Goal: Communication & Community: Answer question/provide support

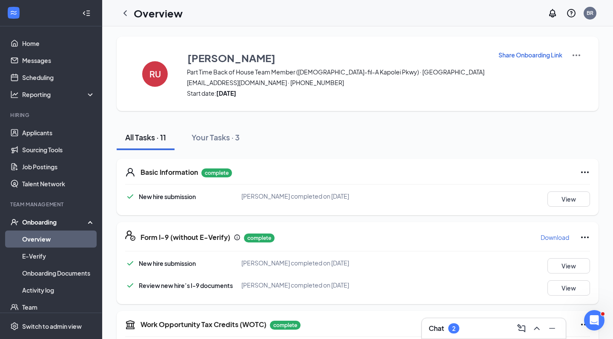
click at [468, 331] on div "Chat 2" at bounding box center [494, 329] width 130 height 14
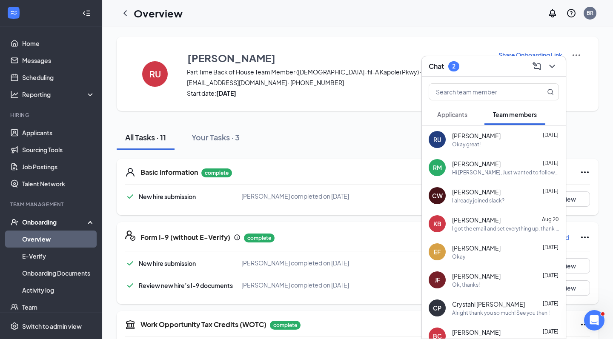
click at [459, 111] on span "Applicants" at bounding box center [452, 115] width 30 height 8
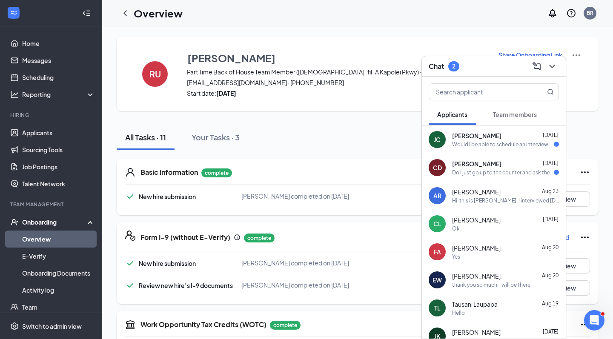
click at [504, 181] on div "CD [PERSON_NAME] [DATE] Do i just go up to the counter and ask them for a inter…" at bounding box center [494, 168] width 144 height 28
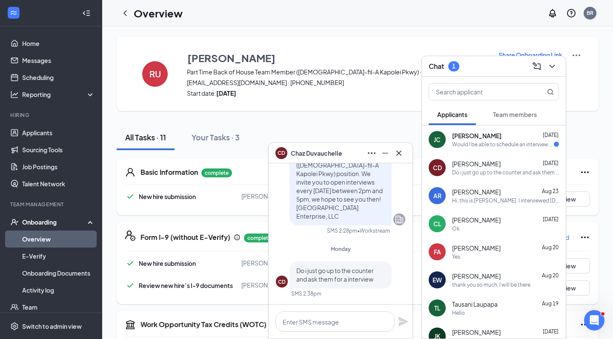
click at [489, 146] on div "Would I be able to schedule an interview for [DATE]?" at bounding box center [503, 144] width 102 height 7
click at [398, 152] on icon "Cross" at bounding box center [399, 152] width 5 height 5
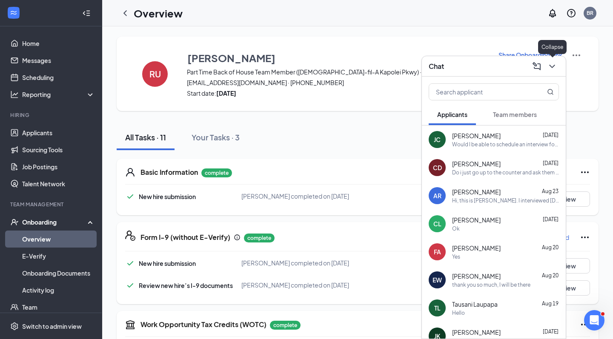
click at [548, 67] on icon "ChevronDown" at bounding box center [552, 66] width 10 height 10
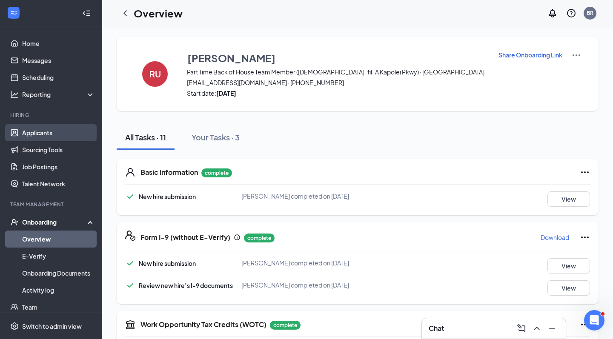
click at [46, 136] on link "Applicants" at bounding box center [58, 132] width 73 height 17
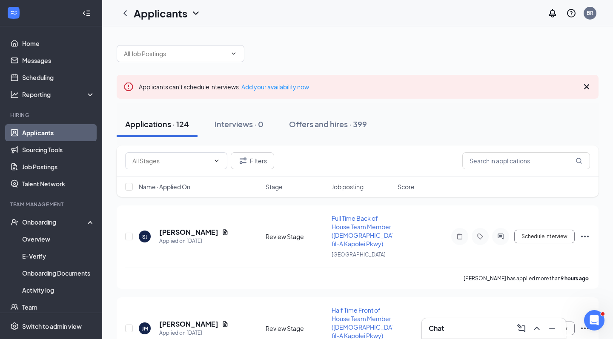
click at [456, 331] on div "Chat" at bounding box center [494, 329] width 130 height 14
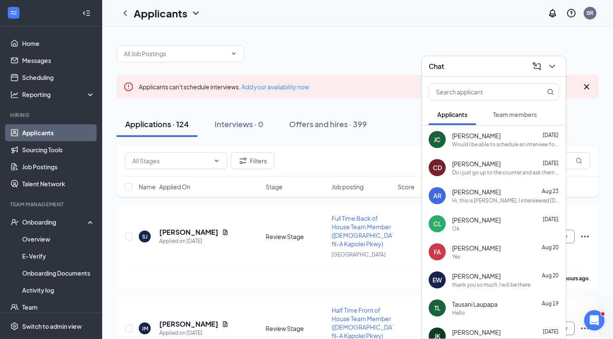
click at [492, 137] on span "[PERSON_NAME]" at bounding box center [476, 136] width 49 height 9
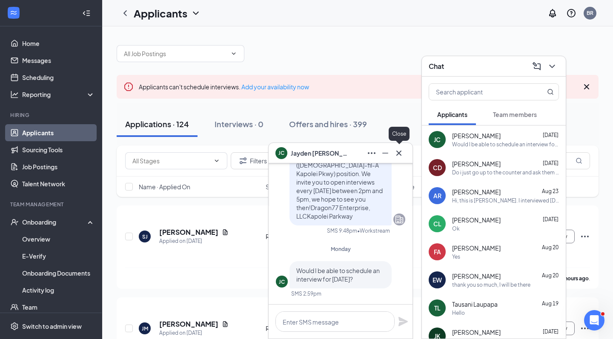
click at [402, 156] on icon "Cross" at bounding box center [399, 153] width 10 height 10
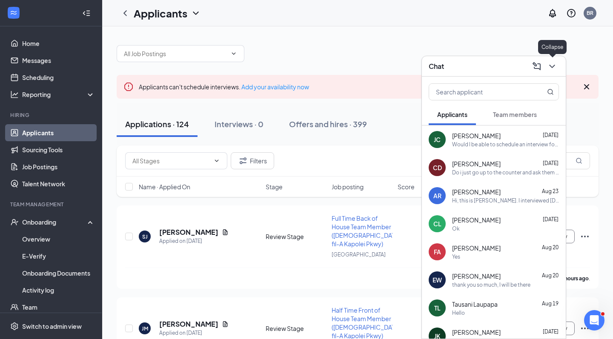
click at [549, 68] on icon "ChevronDown" at bounding box center [552, 66] width 10 height 10
